Goal: Task Accomplishment & Management: Use online tool/utility

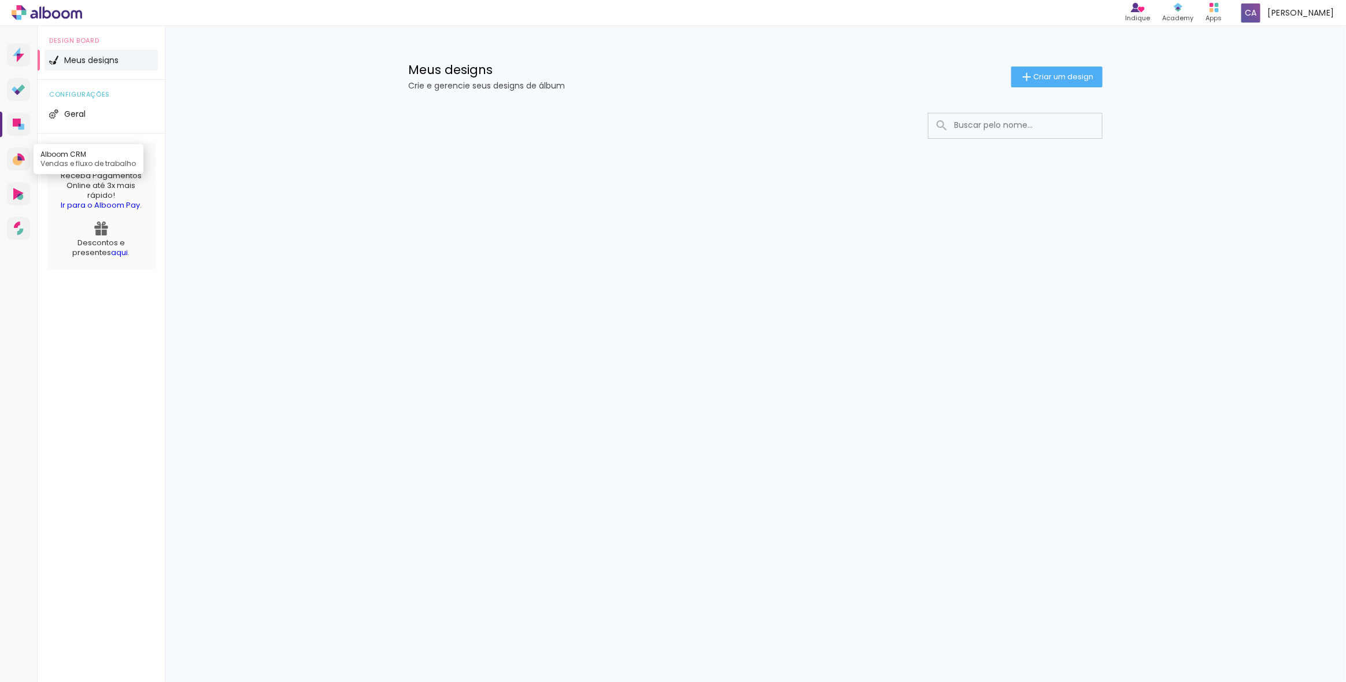
click at [14, 155] on icon at bounding box center [19, 159] width 12 height 12
click at [91, 58] on span "Meus designs" at bounding box center [91, 60] width 54 height 8
click at [1060, 75] on span "Criar um design" at bounding box center [1064, 77] width 60 height 8
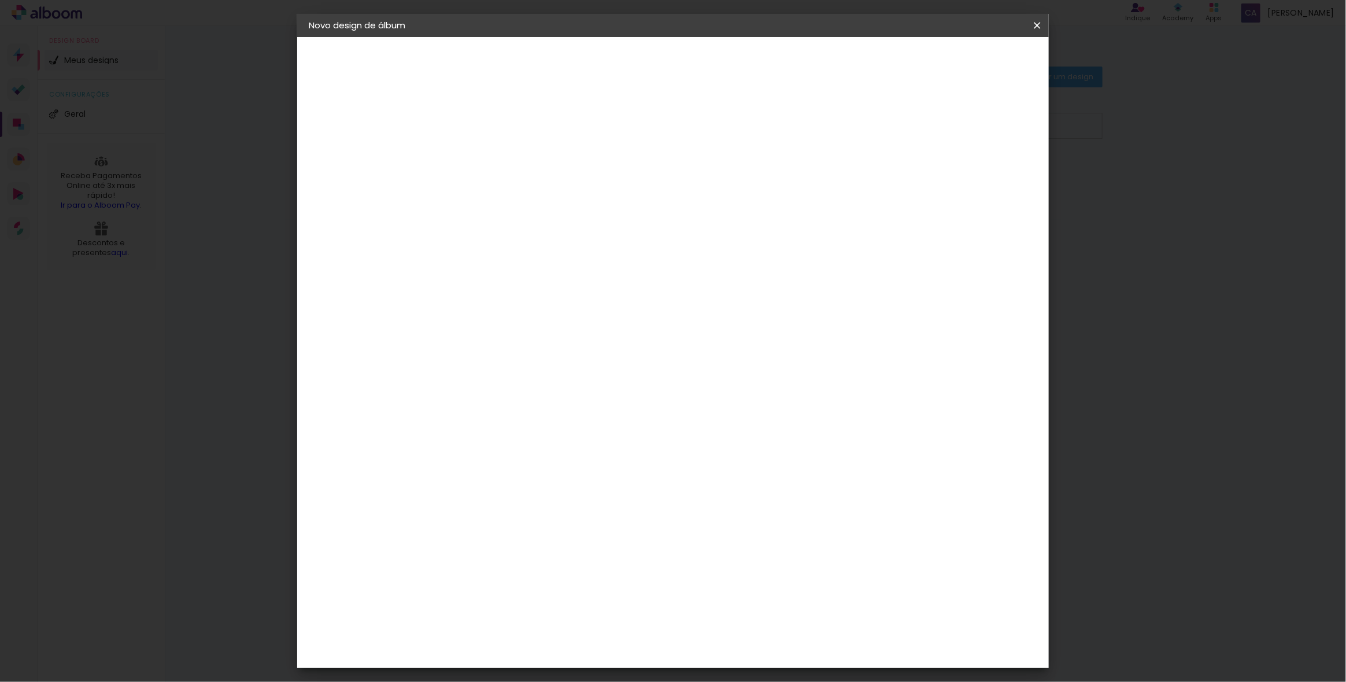
click at [498, 156] on input at bounding box center [498, 155] width 0 height 18
type input "damiao"
type paper-input "damiao"
click at [0, 0] on slot "Avançar" at bounding box center [0, 0] width 0 height 0
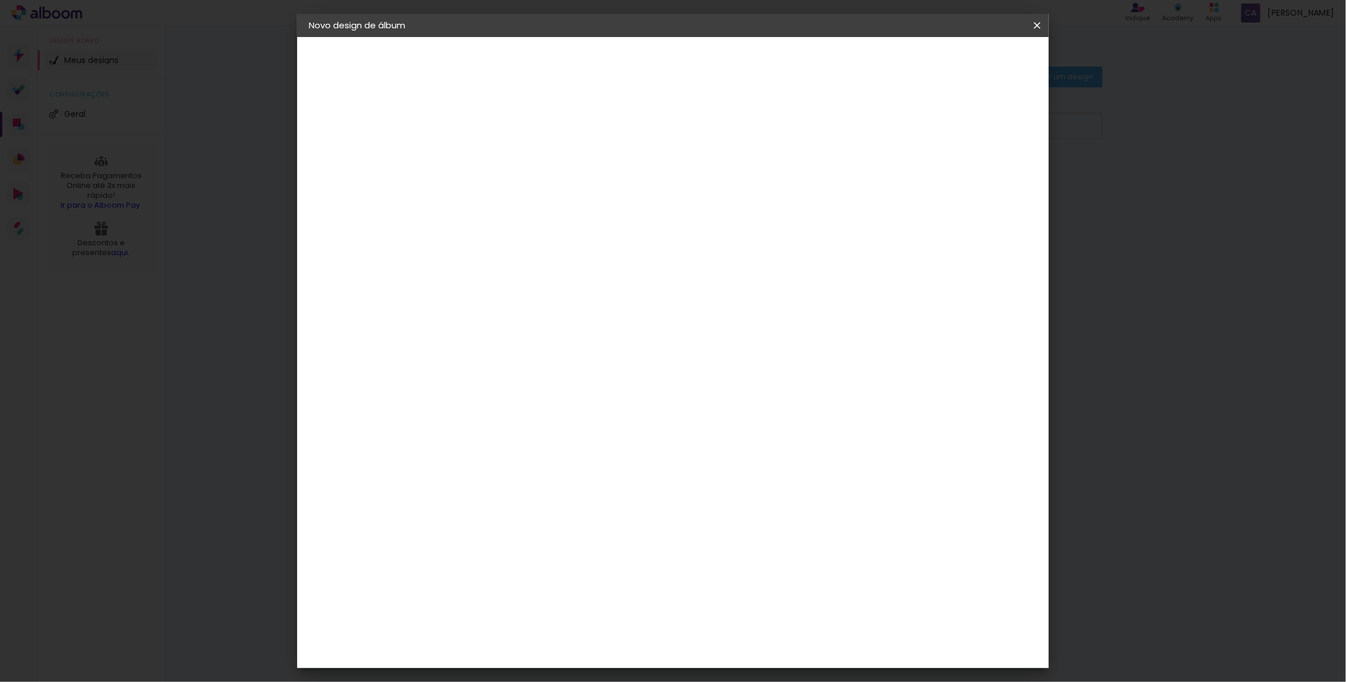
click at [546, 380] on div "Photoalbum Universal" at bounding box center [518, 389] width 56 height 19
click at [0, 0] on slot "Avançar" at bounding box center [0, 0] width 0 height 0
click at [543, 197] on input "text" at bounding box center [520, 202] width 45 height 18
click at [744, 184] on paper-item "Padrão" at bounding box center [748, 191] width 231 height 23
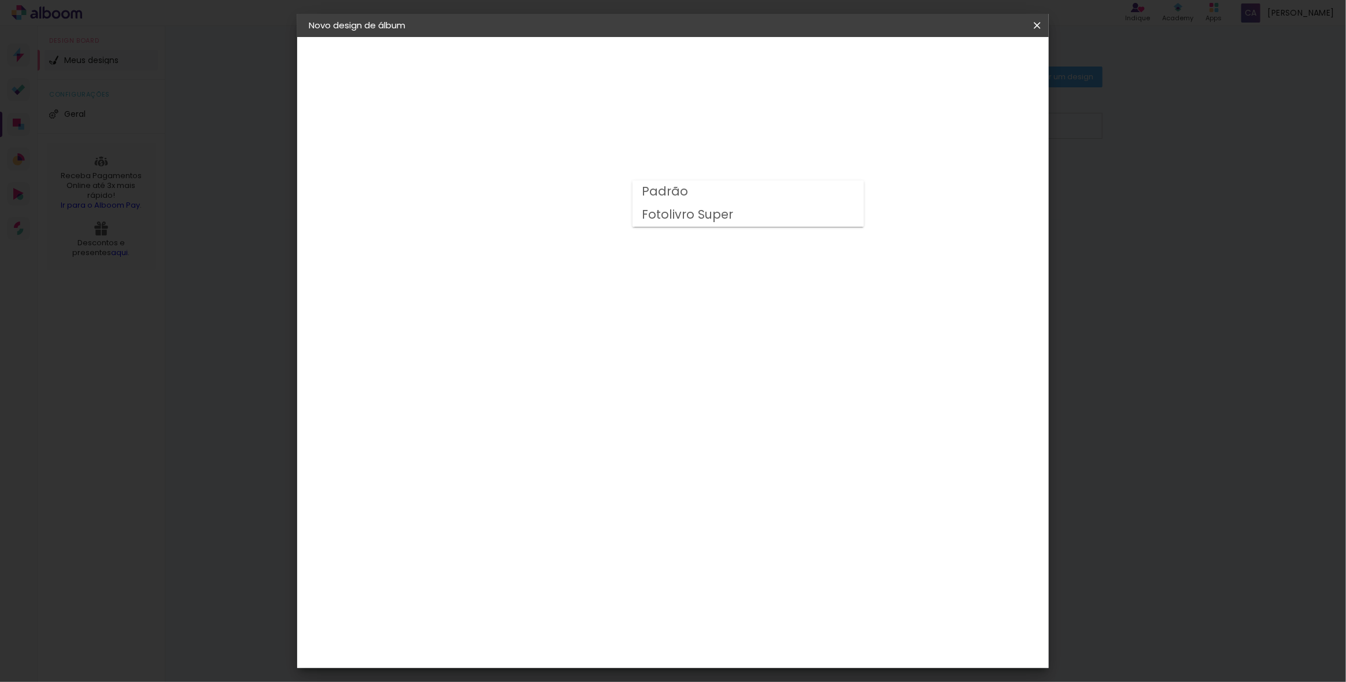
type input "Padrão"
click at [640, 190] on input "Padrão" at bounding box center [569, 190] width 142 height 18
click at [704, 135] on div "Opções disponíveis Padrão Fotolivro Super Tamanho Escolha o tamanho Horizontal …" at bounding box center [576, 86] width 256 height 98
click at [582, 135] on div "Opções disponíveis Padrão Fotolivro Super Tamanho Escolha o tamanho Horizontal …" at bounding box center [576, 86] width 256 height 98
click at [576, 231] on div "Horizontal" at bounding box center [549, 238] width 54 height 25
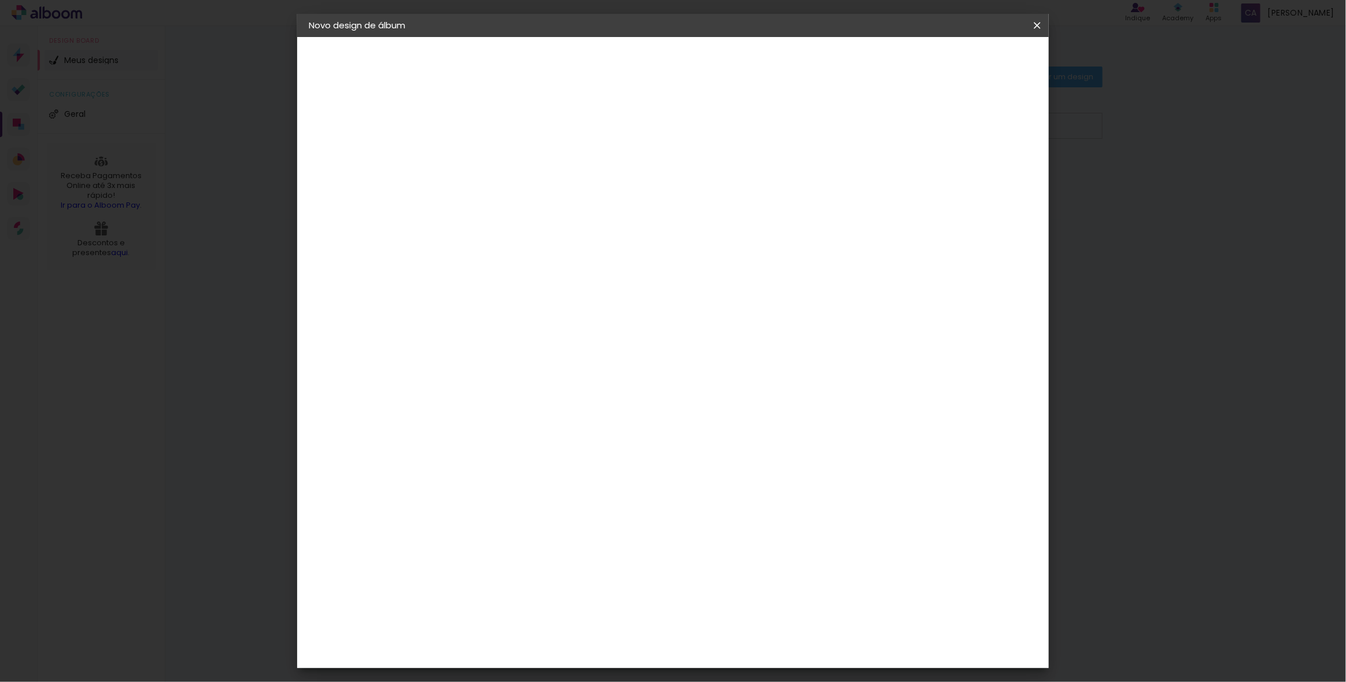
click at [640, 193] on input "Padrão" at bounding box center [569, 190] width 142 height 18
click at [0, 0] on slot "Padrão" at bounding box center [0, 0] width 0 height 0
click at [576, 360] on span "20 × 30" at bounding box center [549, 375] width 54 height 31
click at [0, 0] on slot "Avançar" at bounding box center [0, 0] width 0 height 0
click at [949, 124] on div "Mostrar sangria" at bounding box center [937, 125] width 77 height 14
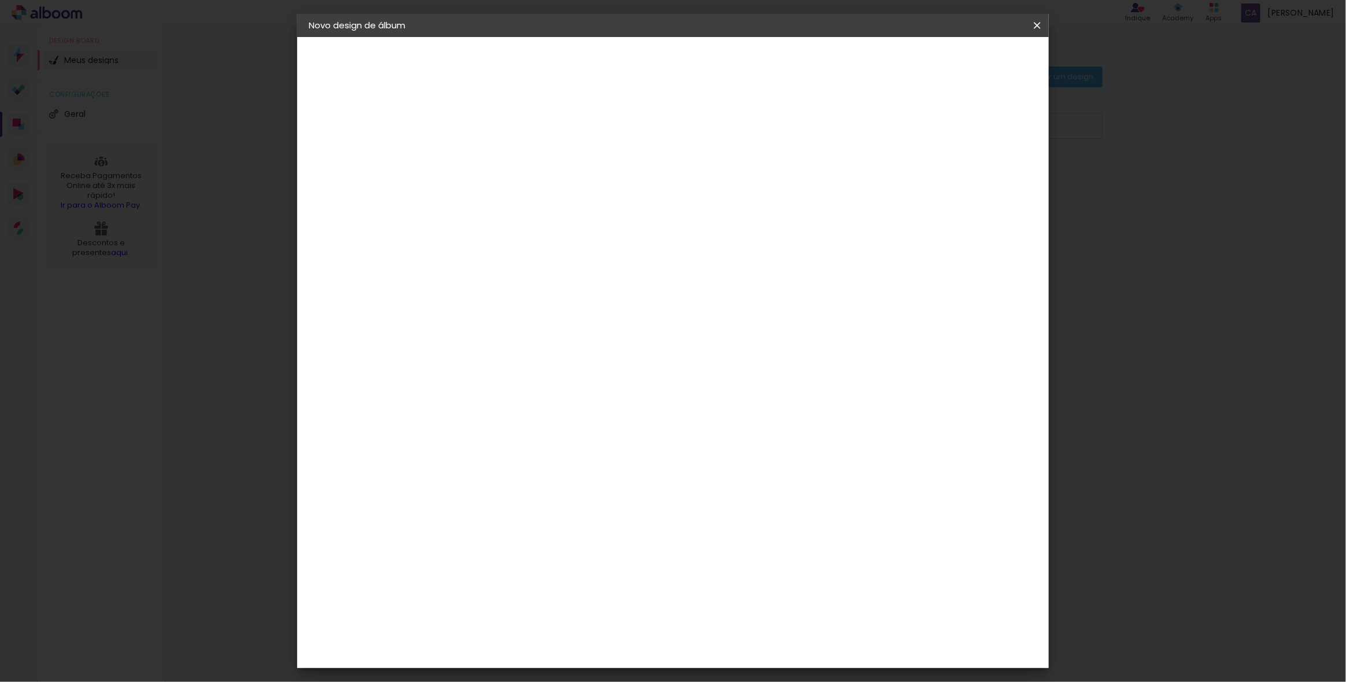
type paper-checkbox "on"
click at [965, 60] on span "Iniciar design" at bounding box center [938, 61] width 53 height 8
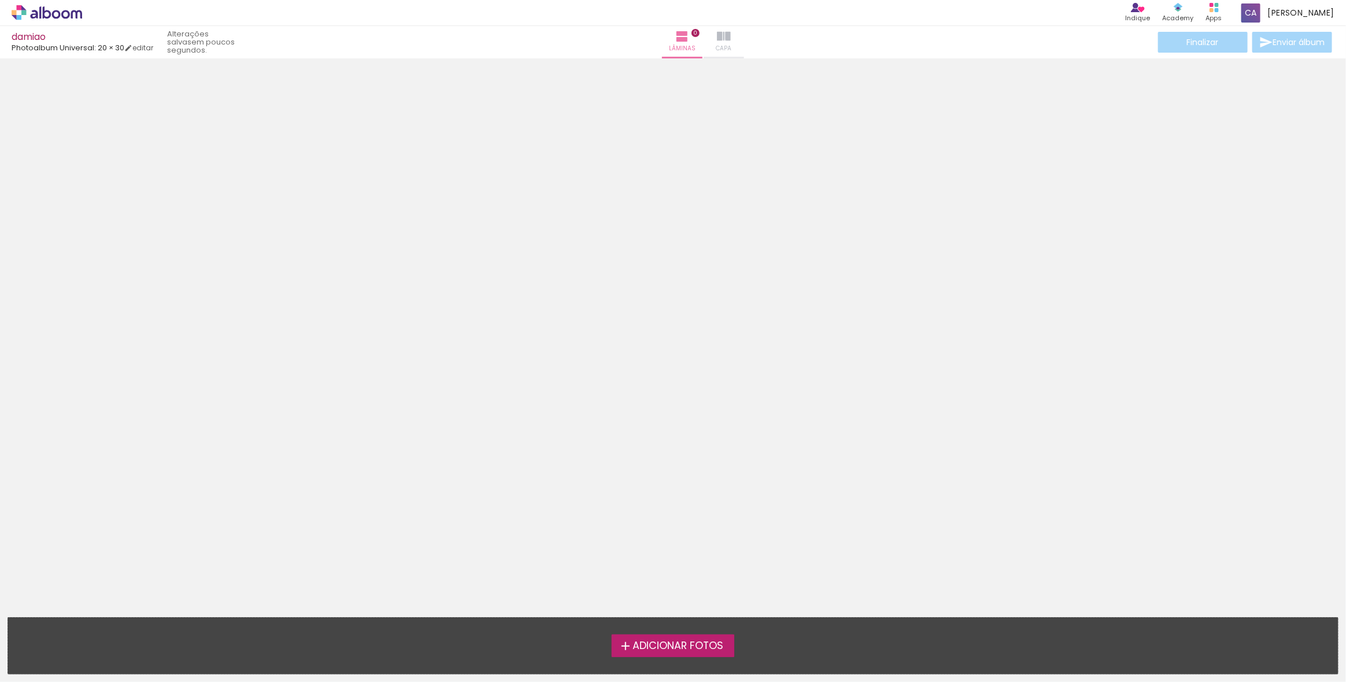
click at [717, 41] on iron-icon at bounding box center [724, 36] width 14 height 14
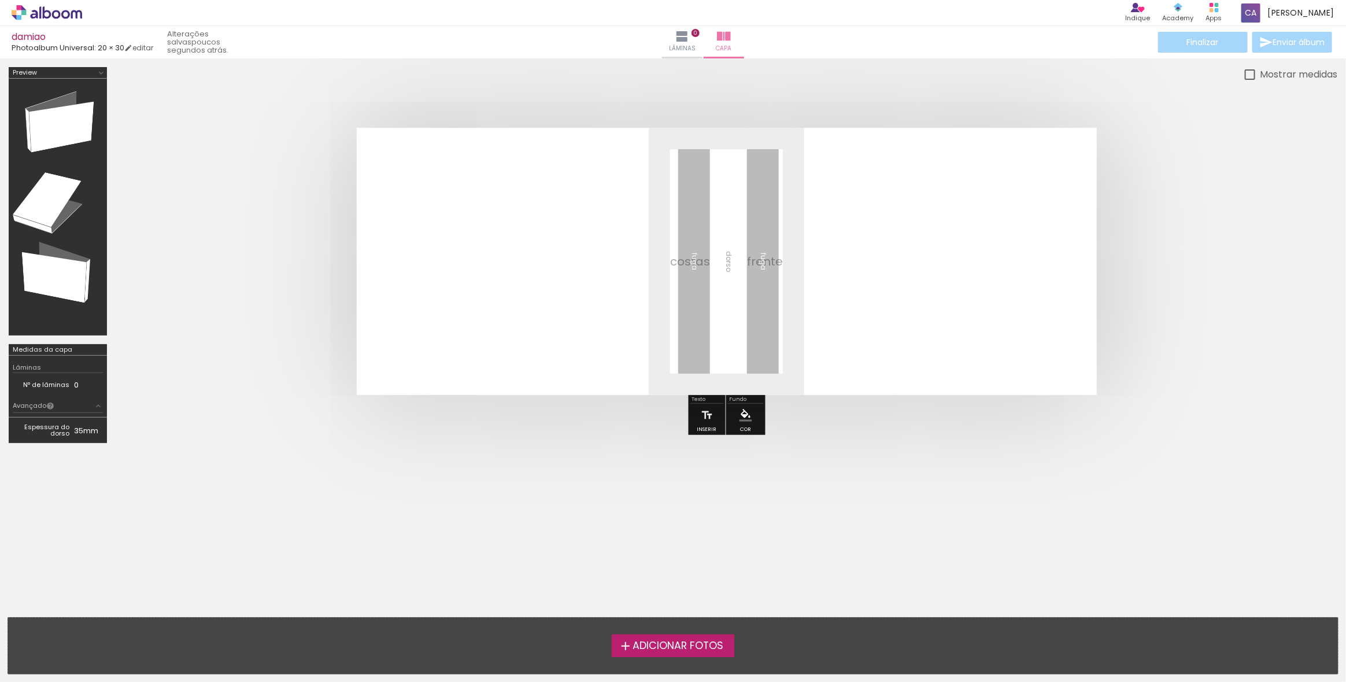
click at [63, 256] on div at bounding box center [58, 207] width 90 height 249
click at [57, 209] on div at bounding box center [58, 207] width 90 height 249
click at [76, 385] on td "0" at bounding box center [88, 385] width 29 height 12
